Goal: Task Accomplishment & Management: Manage account settings

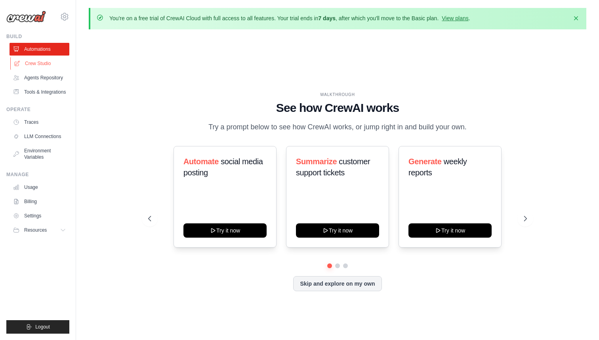
click at [40, 63] on link "Crew Studio" at bounding box center [40, 63] width 60 height 13
click at [43, 46] on link "Automations" at bounding box center [40, 49] width 60 height 13
click at [43, 81] on link "Agents Repository" at bounding box center [40, 77] width 60 height 13
click at [48, 97] on link "Tools & Integrations" at bounding box center [40, 92] width 60 height 13
click at [447, 16] on link "View plans" at bounding box center [455, 18] width 27 height 6
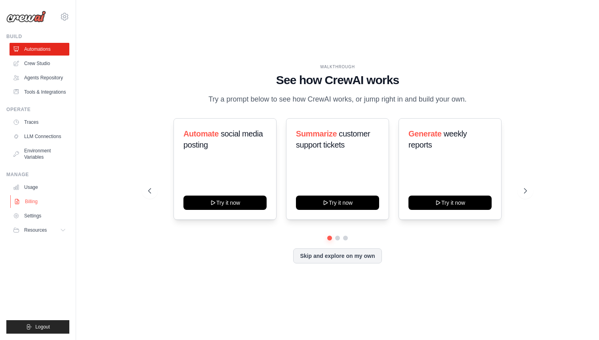
click at [32, 201] on link "Billing" at bounding box center [40, 201] width 60 height 13
